Goal: Information Seeking & Learning: Understand process/instructions

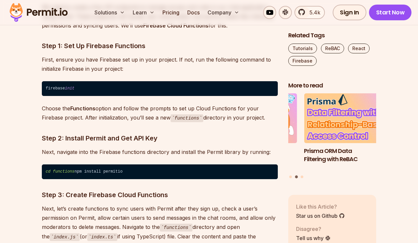
scroll to position [6369, 0]
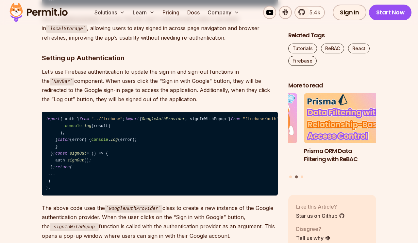
scroll to position [3413, 0]
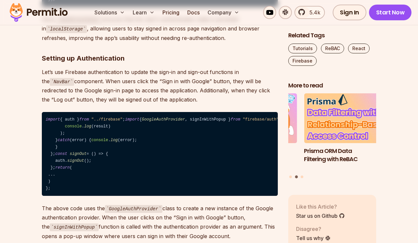
drag, startPoint x: 52, startPoint y: 100, endPoint x: 39, endPoint y: 50, distance: 52.0
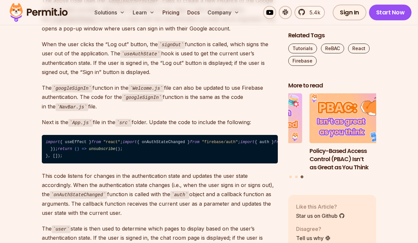
scroll to position [3620, 0]
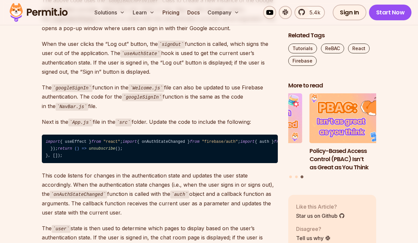
drag, startPoint x: 160, startPoint y: 152, endPoint x: 91, endPoint y: 166, distance: 70.9
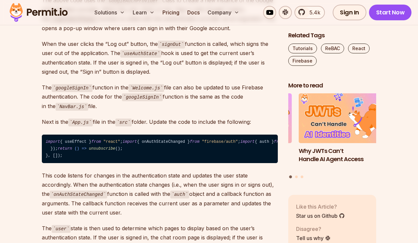
drag, startPoint x: 60, startPoint y: 200, endPoint x: 45, endPoint y: 146, distance: 55.1
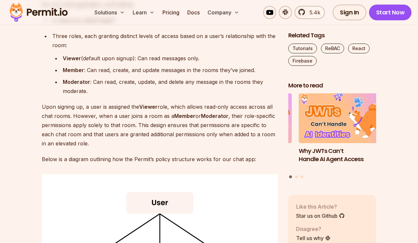
scroll to position [4173, 0]
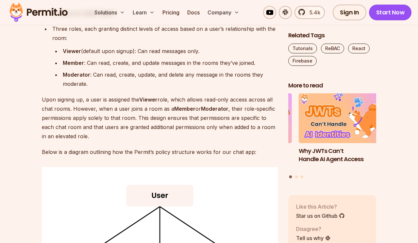
drag, startPoint x: 124, startPoint y: 130, endPoint x: 220, endPoint y: 128, distance: 95.5
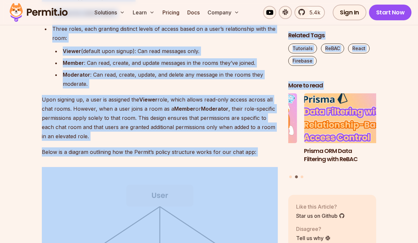
drag, startPoint x: 130, startPoint y: 129, endPoint x: 310, endPoint y: 129, distance: 180.5
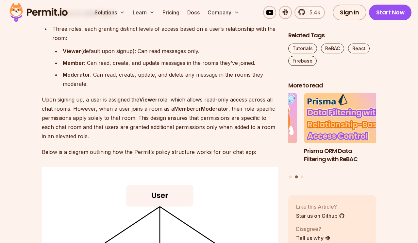
drag, startPoint x: 39, startPoint y: 147, endPoint x: 64, endPoint y: 105, distance: 48.4
